Goal: Task Accomplishment & Management: Complete application form

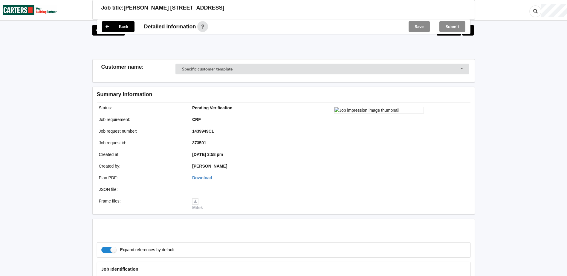
scroll to position [359, 0]
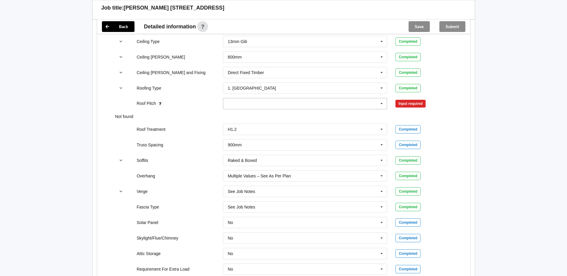
click at [277, 98] on div "None" at bounding box center [305, 103] width 164 height 11
type input "45"
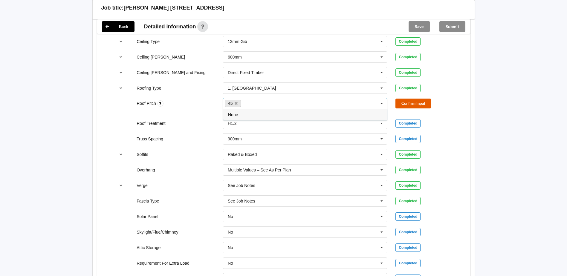
click at [411, 102] on button "Confirm input" at bounding box center [413, 104] width 36 height 10
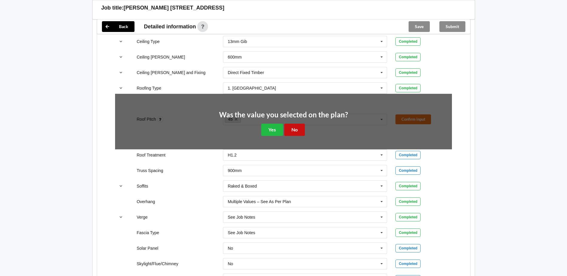
click at [291, 130] on button "No" at bounding box center [294, 130] width 21 height 12
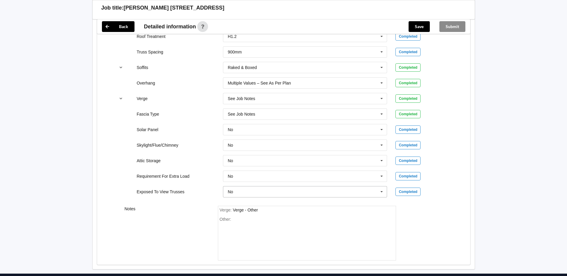
scroll to position [469, 0]
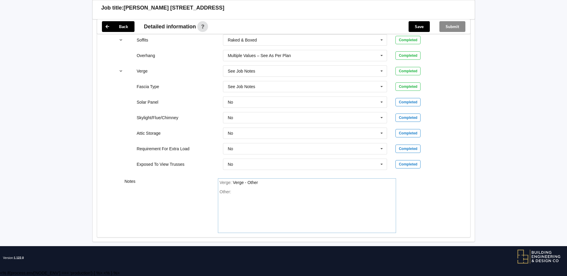
click at [273, 198] on div "Other:" at bounding box center [307, 211] width 175 height 42
click at [303, 191] on div "roof <span style="font-size: 1rem;">45 main roof 30 to the ceiling" at bounding box center [276, 195] width 113 height 10
click at [301, 191] on div "roof <span style="font-size: 1rem;">45 main roof 30 to the ceiling" at bounding box center [276, 195] width 113 height 10
click at [333, 203] on div "Other: roof <span style="font-size: 1rem;"45 main roof 30<span style="font-size…" at bounding box center [307, 211] width 175 height 42
click at [328, 199] on div "Other: roof <span style="font-size: 1rem;"45 main roof 30<span style="font-size…" at bounding box center [307, 211] width 175 height 42
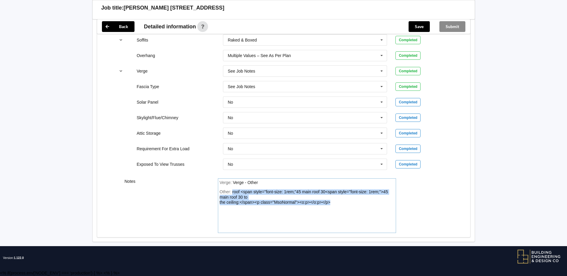
drag, startPoint x: 330, startPoint y: 200, endPoint x: 333, endPoint y: 202, distance: 4.0
click at [333, 202] on div "Other: roof <span style="font-size: 1rem;"45 main roof 30<span style="font-size…" at bounding box center [307, 211] width 175 height 42
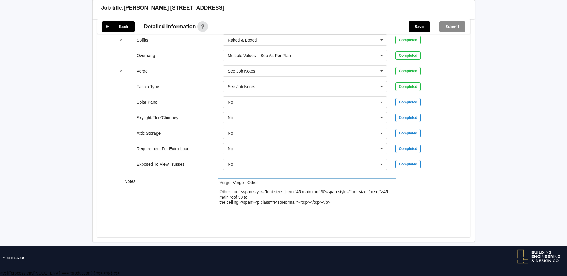
click at [333, 202] on div "Other: roof <span style="font-size: 1rem;"45 main roof 30<span style="font-size…" at bounding box center [307, 211] width 175 height 42
drag, startPoint x: 332, startPoint y: 202, endPoint x: 245, endPoint y: 208, distance: 88.1
click at [245, 208] on div "Other: roof <span style="font-size: 1rem;"45 main roof 30<span style="font-size…" at bounding box center [307, 211] width 175 height 42
click at [260, 196] on div "Other: roof <span style="font-size: 1rem;"45 main roof 30<span style="font-size…" at bounding box center [307, 211] width 175 height 42
click at [253, 198] on div "Other: roof <span style="font-size: 1rem;"45 main roof 30<span style="font-size…" at bounding box center [307, 211] width 175 height 42
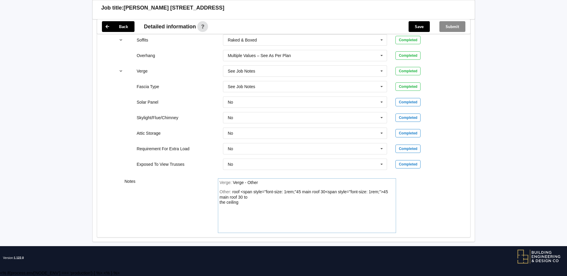
click at [247, 200] on div "Other: roof <span style="font-size: 1rem;"45 main roof 30<span style="font-size…" at bounding box center [307, 211] width 175 height 42
click at [248, 198] on div "Other: roof <span style="font-size: 1rem;"45 main roof 30<span style="font-size…" at bounding box center [307, 211] width 175 height 42
click at [248, 196] on div "Other: roof <span style="font-size: 1rem;"45 main roof 30<span style="font-size…" at bounding box center [307, 211] width 175 height 42
click at [220, 204] on div "Other: roof <span style="font-size: 1rem;"45 main roof 30<span style="font-size…" at bounding box center [307, 211] width 175 height 42
click at [220, 201] on div "Other: roof <span style="font-size: 1rem;"45 main roof 30<span style="font-size…" at bounding box center [307, 211] width 175 height 42
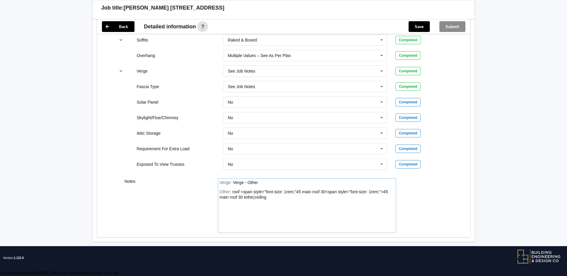
click at [253, 199] on div "roof <span style="font-size: 1rem;"45 main roof 30<span style="font-size: 1rem;…" at bounding box center [304, 195] width 168 height 10
click at [377, 191] on div "roof <span style="font-size: 1rem;"45 main roof 30<span style="font-size: 1rem;…" at bounding box center [304, 195] width 168 height 10
click at [385, 191] on div "roof <span style="font-size: 1rem;"45 main roof 30<span style="font-size: 1rem;…" at bounding box center [304, 195] width 168 height 10
drag, startPoint x: 382, startPoint y: 190, endPoint x: 242, endPoint y: 193, distance: 139.9
click at [242, 193] on div "roof <span style="font-size: 1rem;"45 main roof 30<span style="font-size: 1rem;…" at bounding box center [303, 195] width 166 height 10
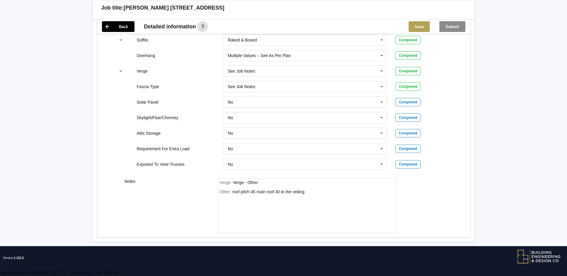
click at [427, 24] on button "Save" at bounding box center [419, 26] width 21 height 11
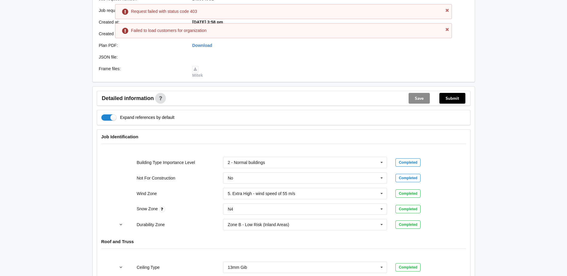
scroll to position [7, 0]
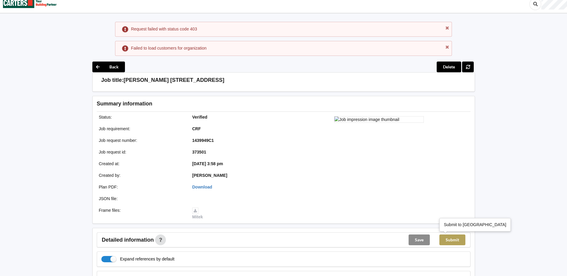
click at [456, 242] on button "Submit" at bounding box center [452, 240] width 26 height 11
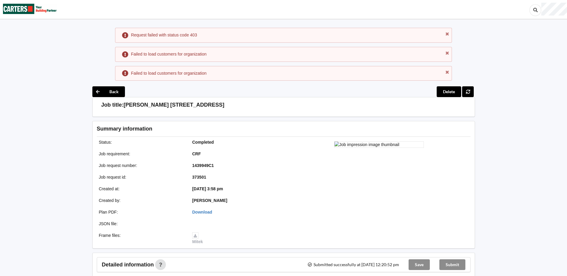
scroll to position [0, 0]
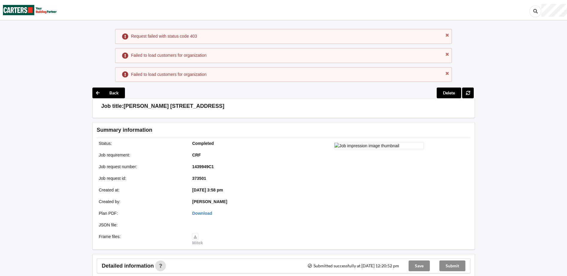
click at [43, 6] on img at bounding box center [30, 9] width 54 height 19
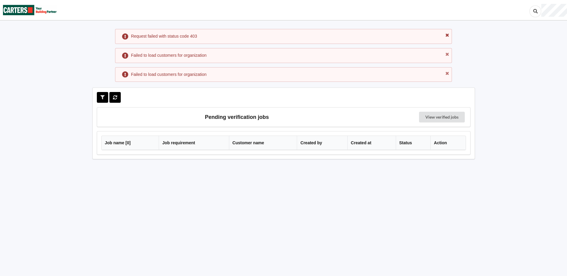
click at [446, 35] on icon at bounding box center [447, 34] width 5 height 4
click at [445, 35] on icon at bounding box center [447, 34] width 5 height 4
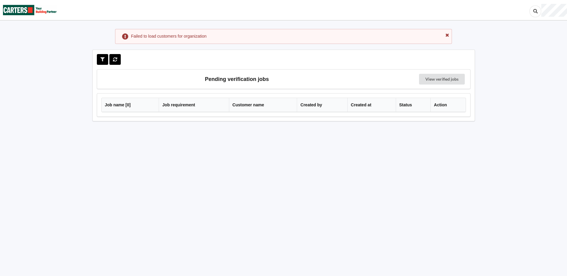
click at [445, 35] on icon at bounding box center [447, 34] width 5 height 4
